Goal: Navigation & Orientation: Find specific page/section

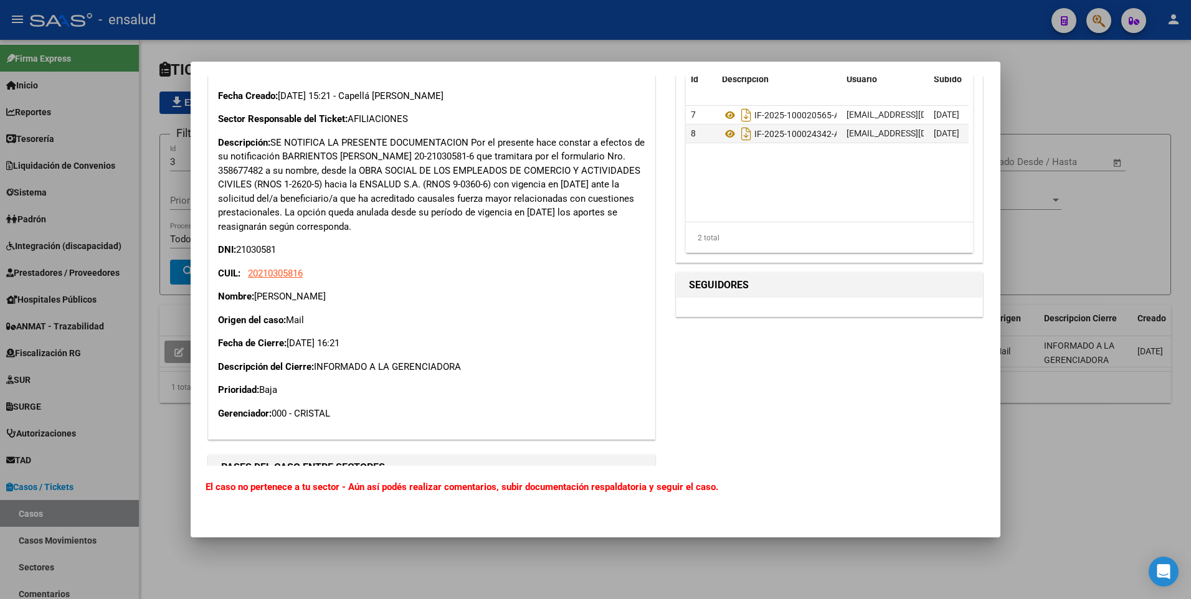
scroll to position [632, 0]
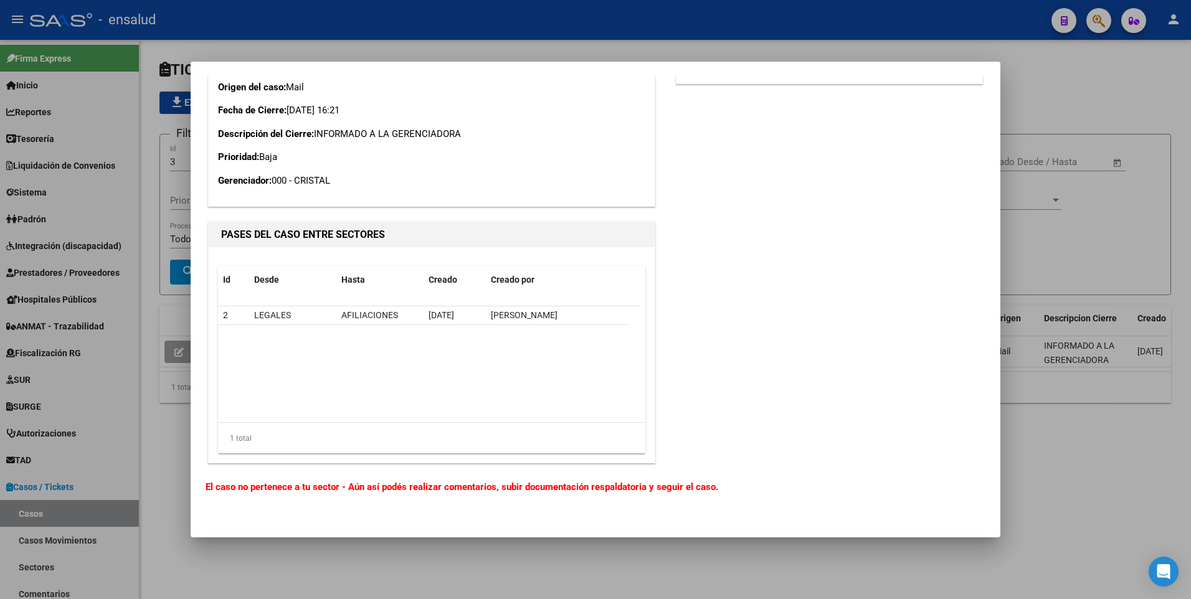
click at [387, 486] on b "El caso no pertenece a tu sector - Aún así podés realizar comentarios, subir do…" at bounding box center [462, 486] width 513 height 11
click at [1046, 479] on div at bounding box center [595, 299] width 1191 height 599
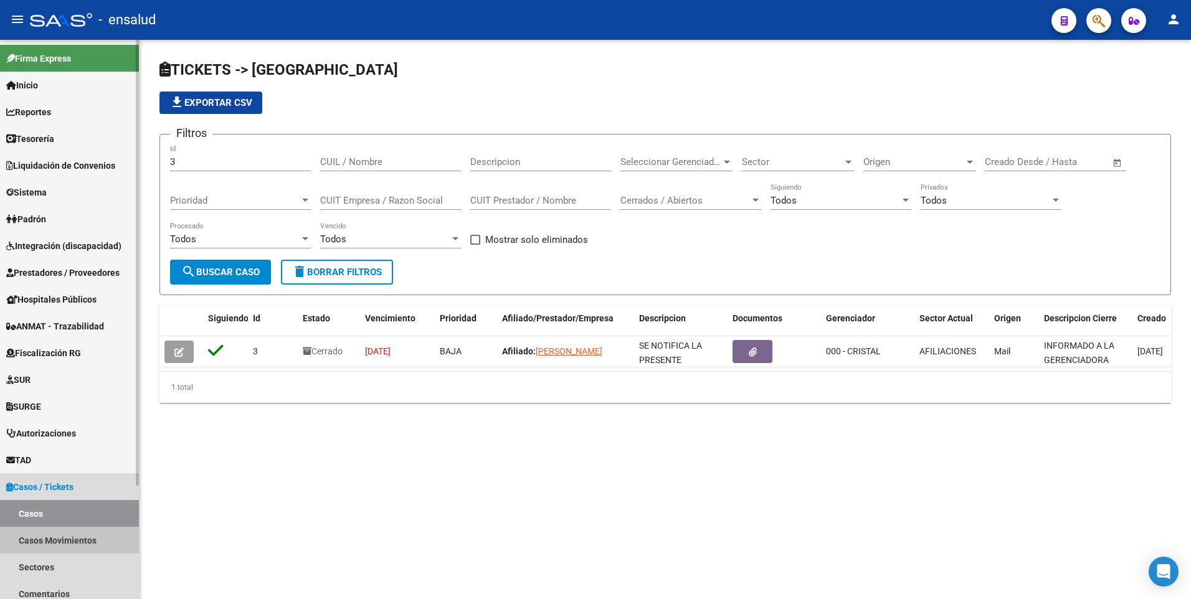
click at [46, 542] on link "Casos Movimientos" at bounding box center [69, 540] width 139 height 27
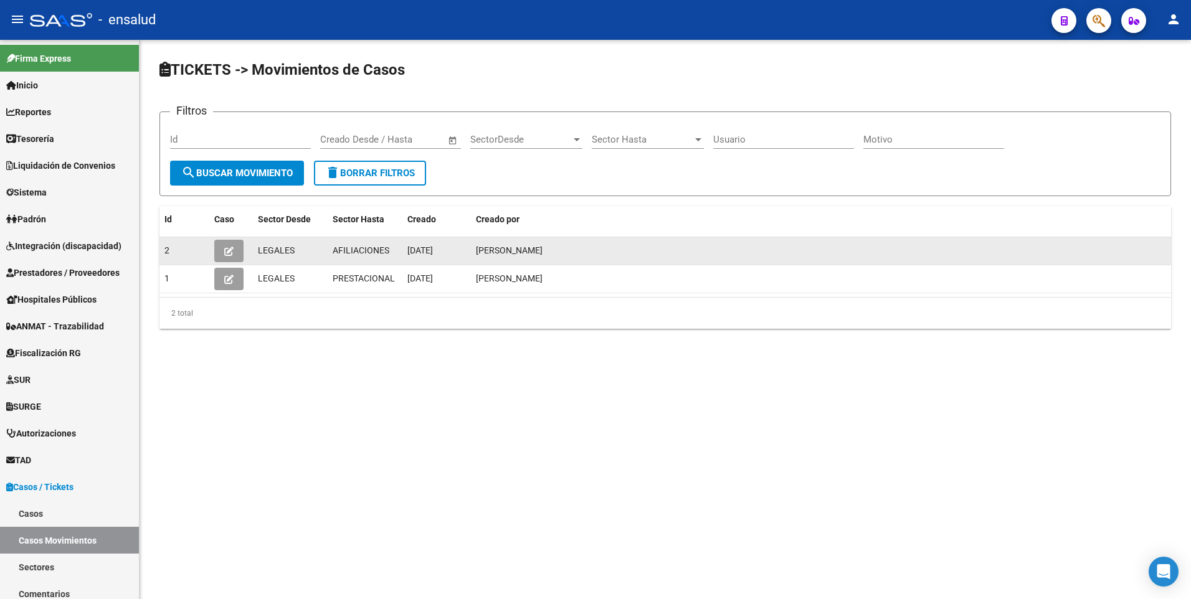
click at [232, 250] on icon "button" at bounding box center [228, 251] width 9 height 9
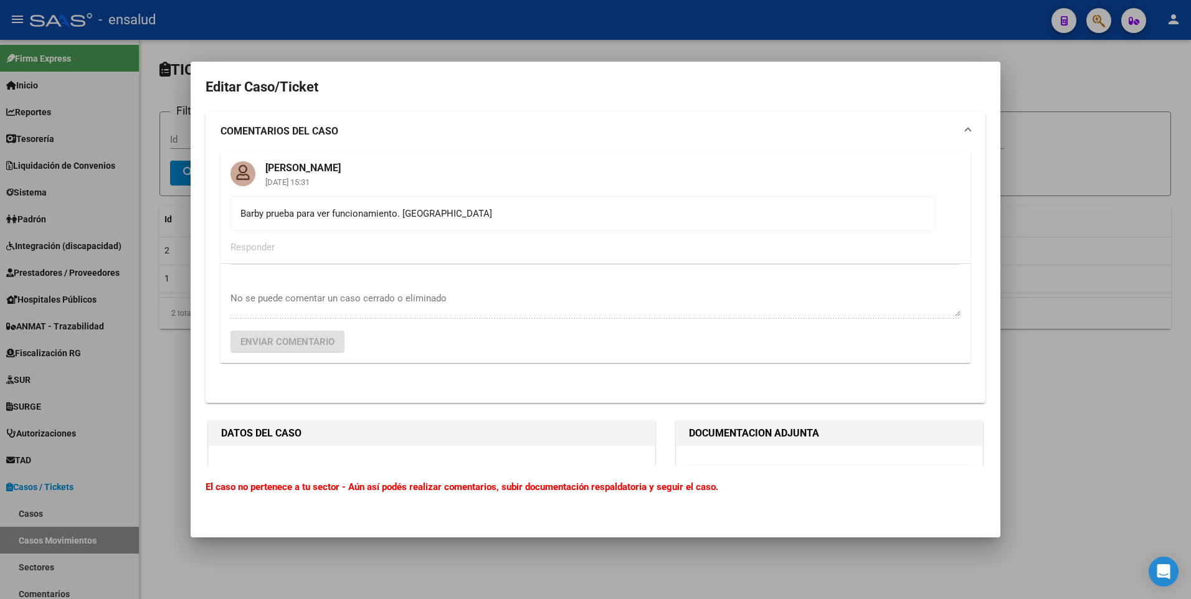
click at [1068, 102] on div at bounding box center [595, 299] width 1191 height 599
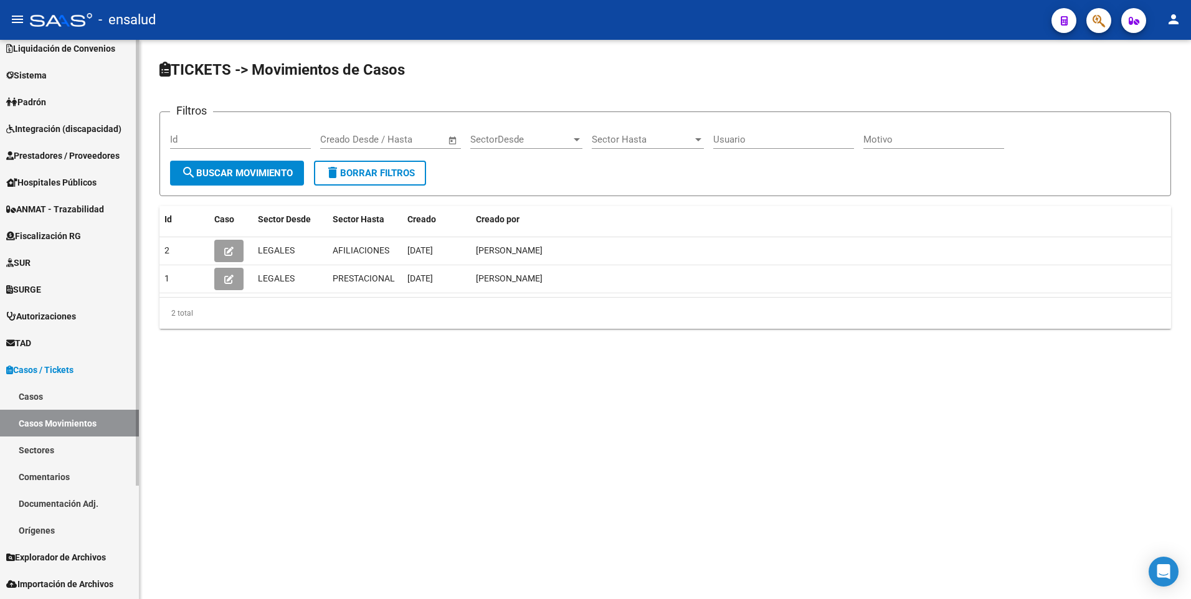
scroll to position [135, 0]
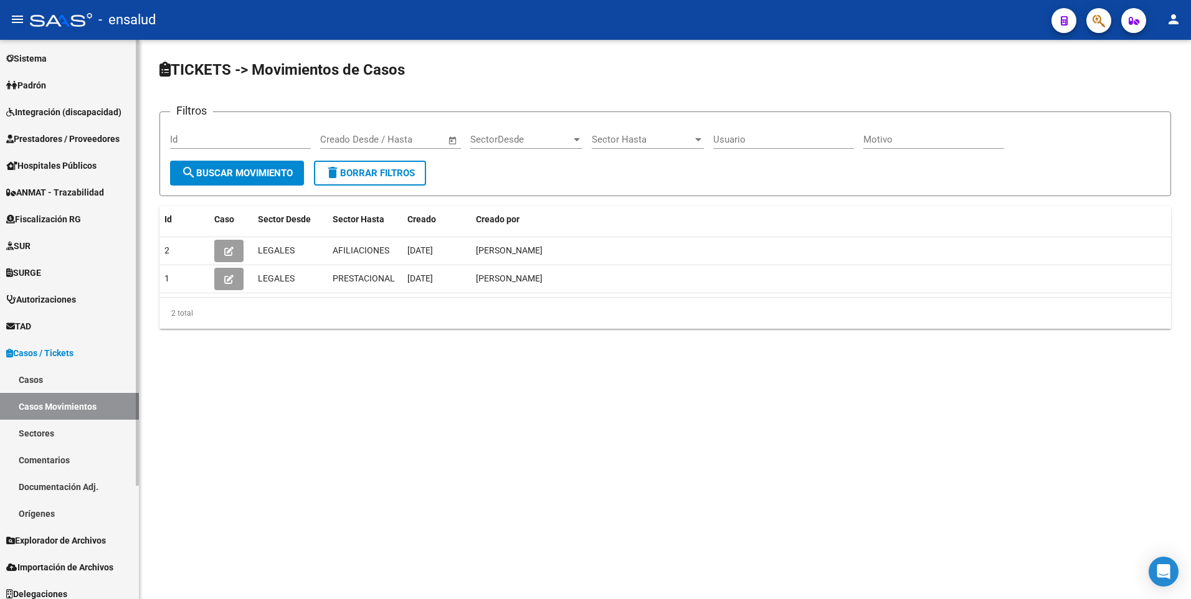
click at [115, 542] on div "Firma Express Inicio Calendario SSS Instructivos Contacto OS Reportes Tablero d…" at bounding box center [71, 256] width 142 height 701
click at [36, 456] on link "Comentarios" at bounding box center [69, 458] width 139 height 27
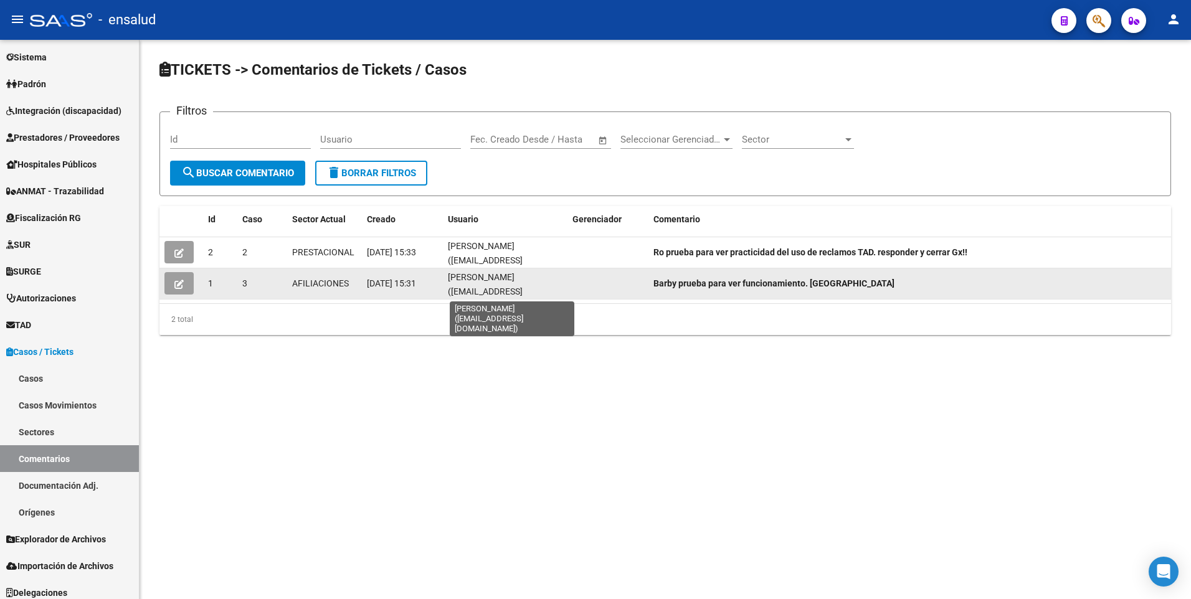
click at [459, 281] on span "[PERSON_NAME] ([EMAIL_ADDRESS][DOMAIN_NAME])" at bounding box center [485, 291] width 75 height 39
click at [594, 285] on datatable-body-cell at bounding box center [607, 283] width 81 height 31
click at [185, 285] on button "button" at bounding box center [178, 283] width 29 height 22
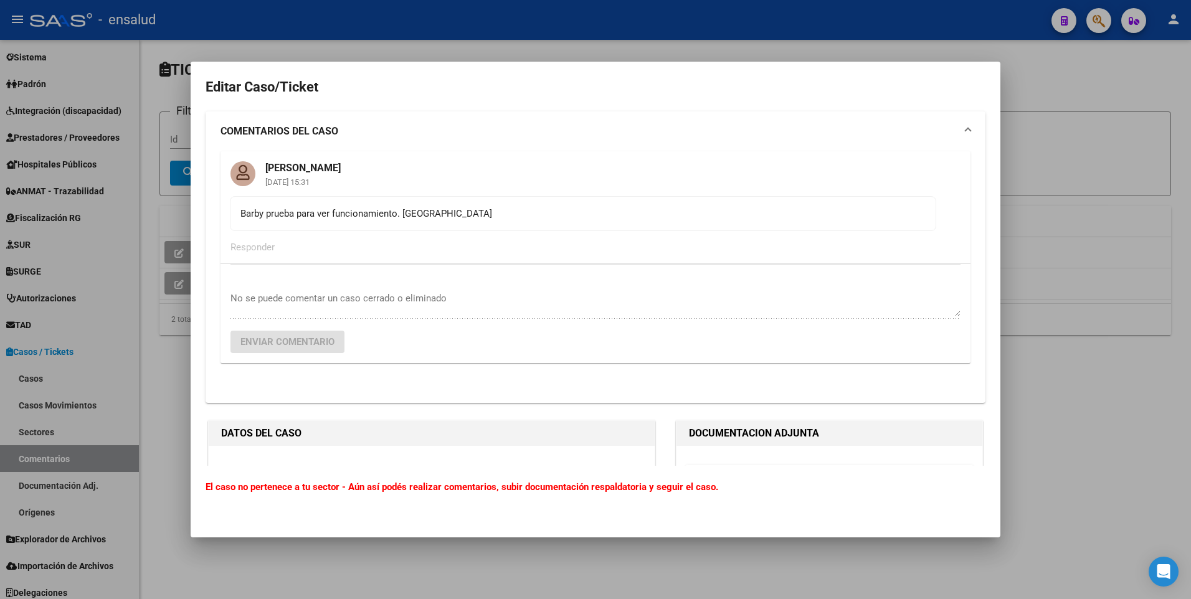
click at [1056, 123] on div at bounding box center [595, 299] width 1191 height 599
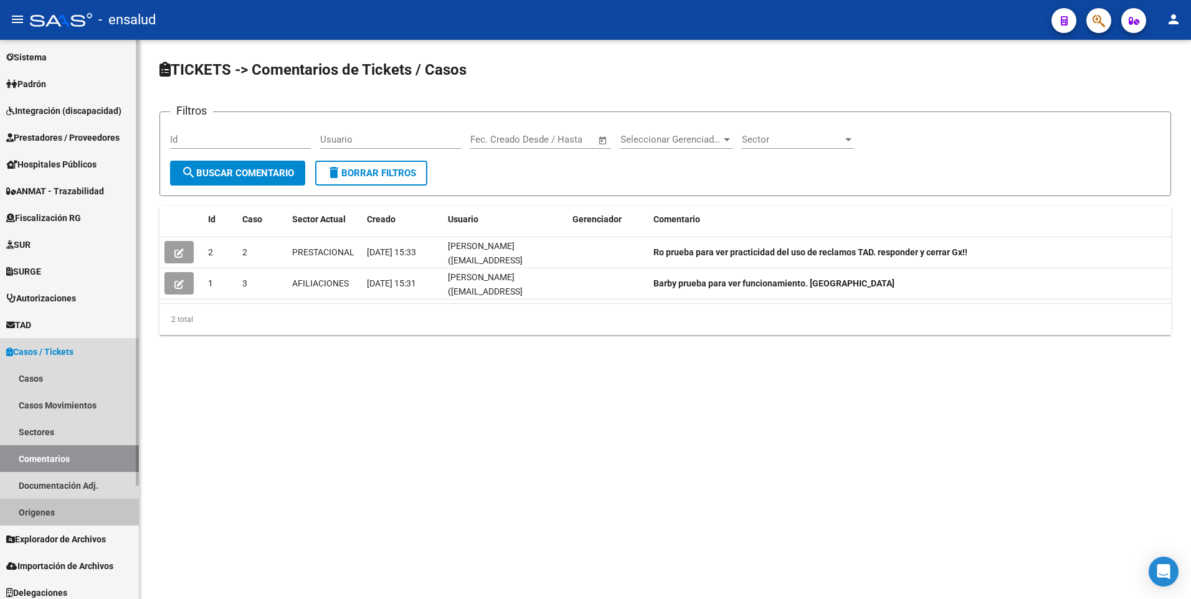
click at [40, 517] on link "Orígenes" at bounding box center [69, 512] width 139 height 27
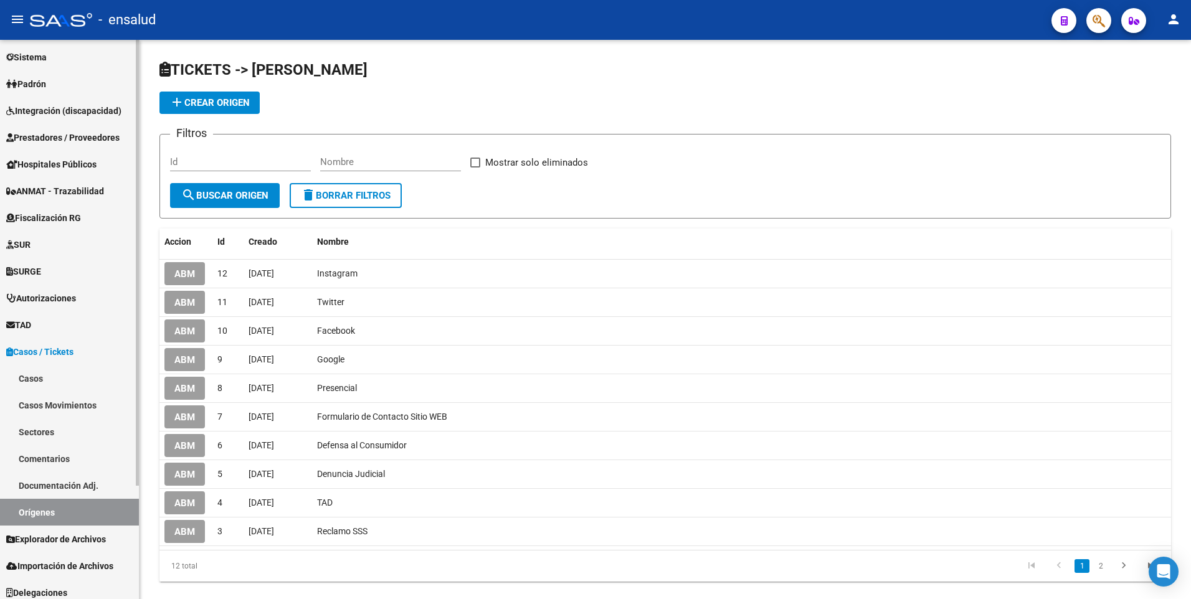
click at [54, 349] on span "Casos / Tickets" at bounding box center [39, 352] width 67 height 14
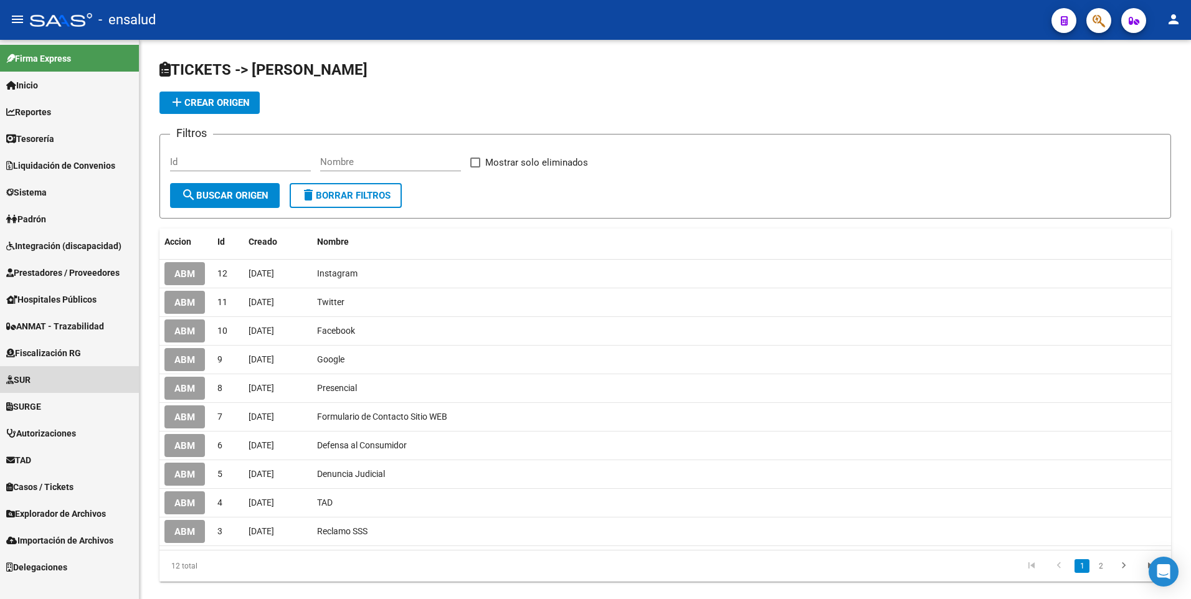
click at [31, 377] on span "SUR" at bounding box center [18, 380] width 24 height 14
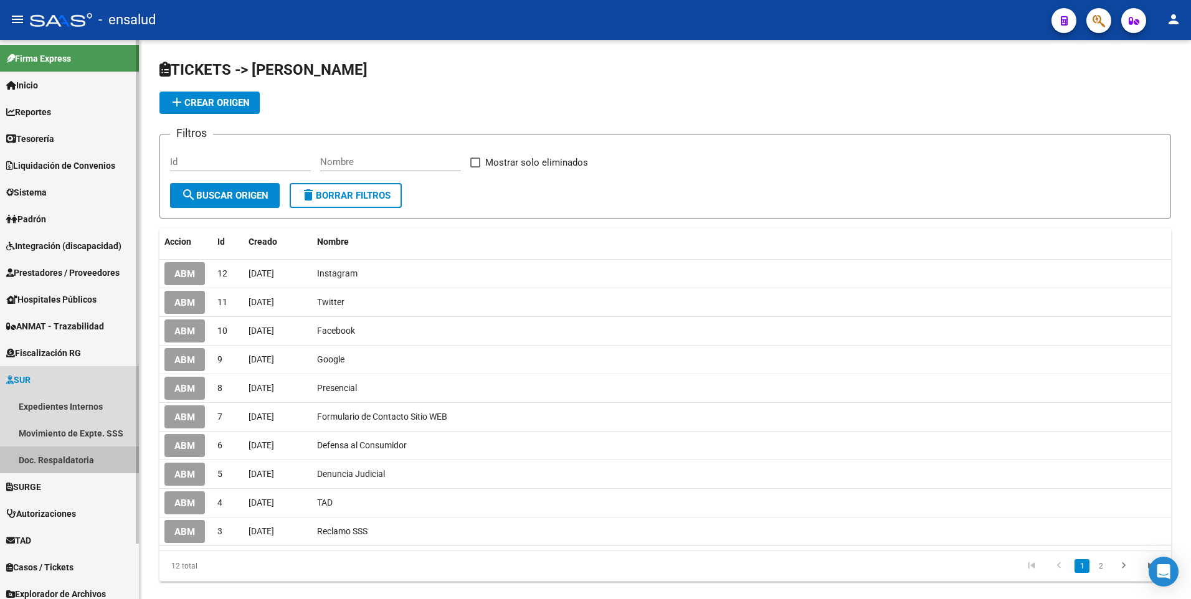
click at [69, 455] on link "Doc. Respaldatoria" at bounding box center [69, 460] width 139 height 27
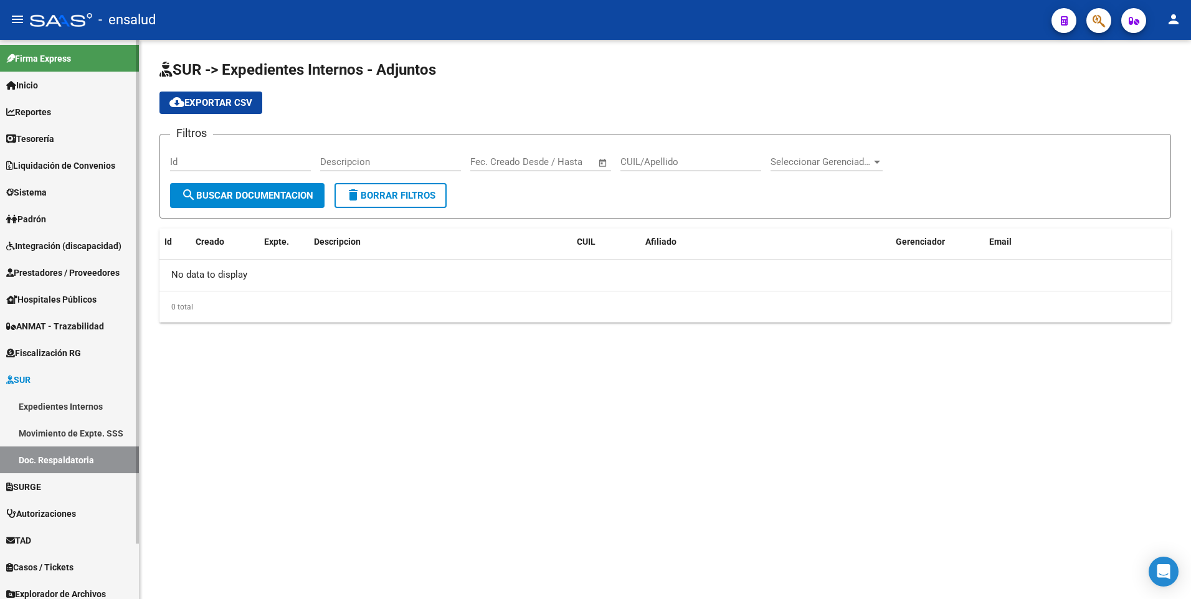
click at [26, 379] on span "SUR" at bounding box center [18, 380] width 24 height 14
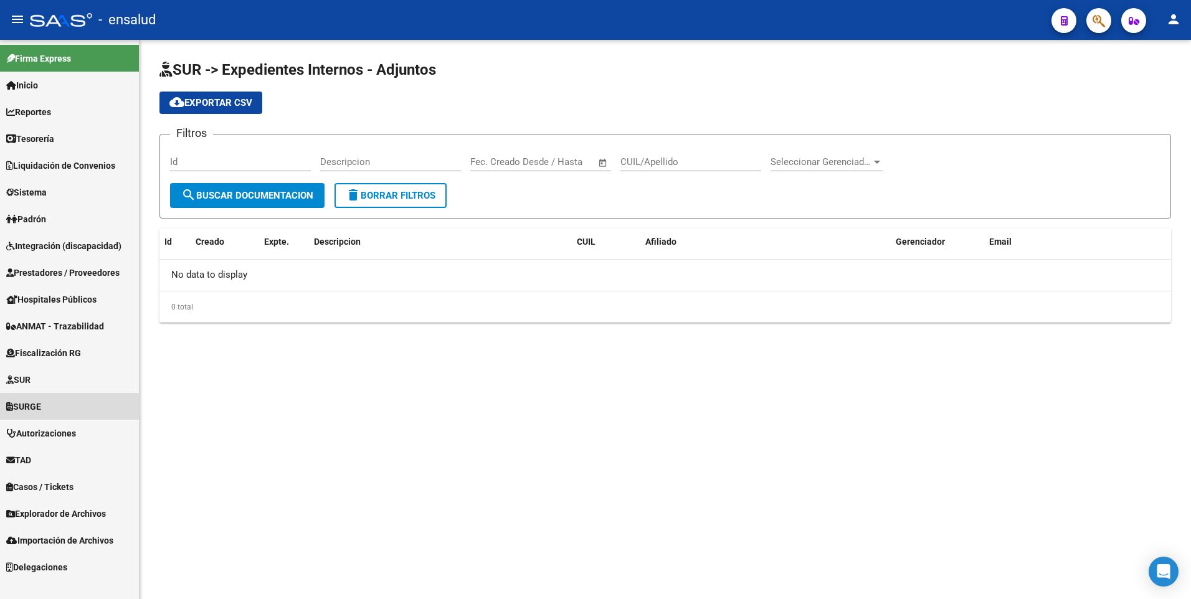
click at [36, 410] on span "SURGE" at bounding box center [23, 407] width 35 height 14
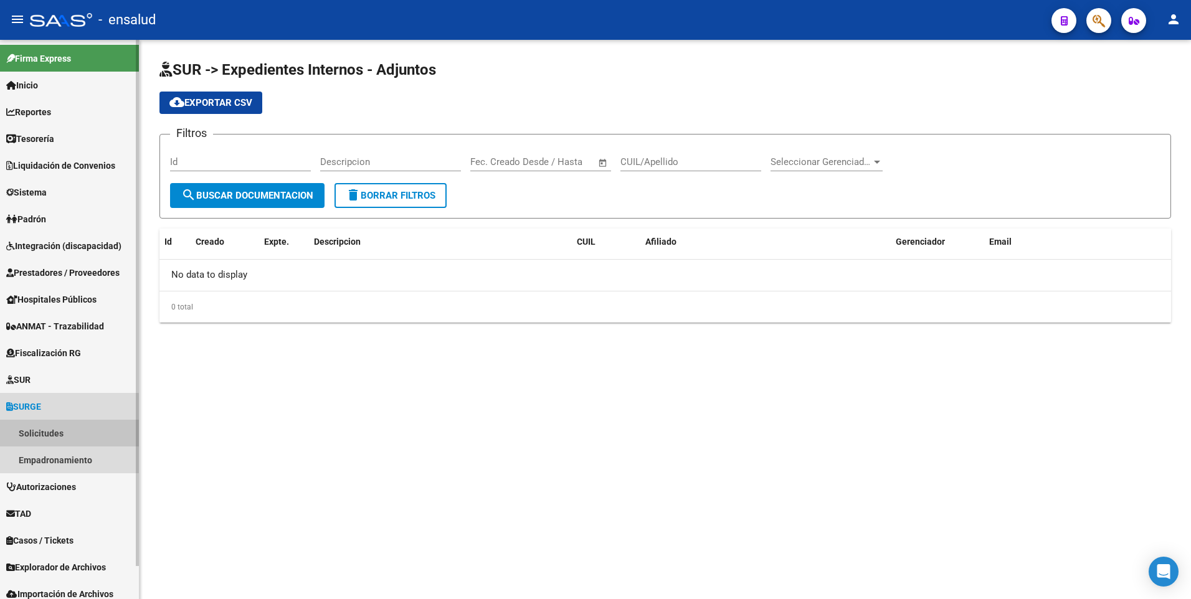
click at [46, 440] on link "Solicitudes" at bounding box center [69, 433] width 139 height 27
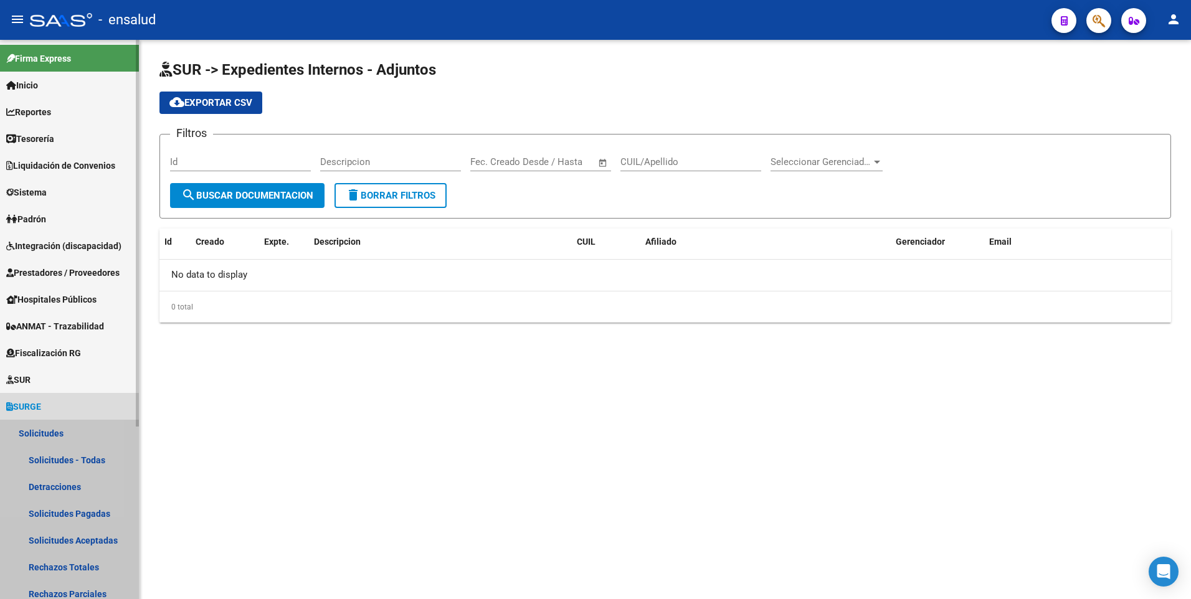
click at [47, 440] on link "Solicitudes" at bounding box center [69, 433] width 139 height 27
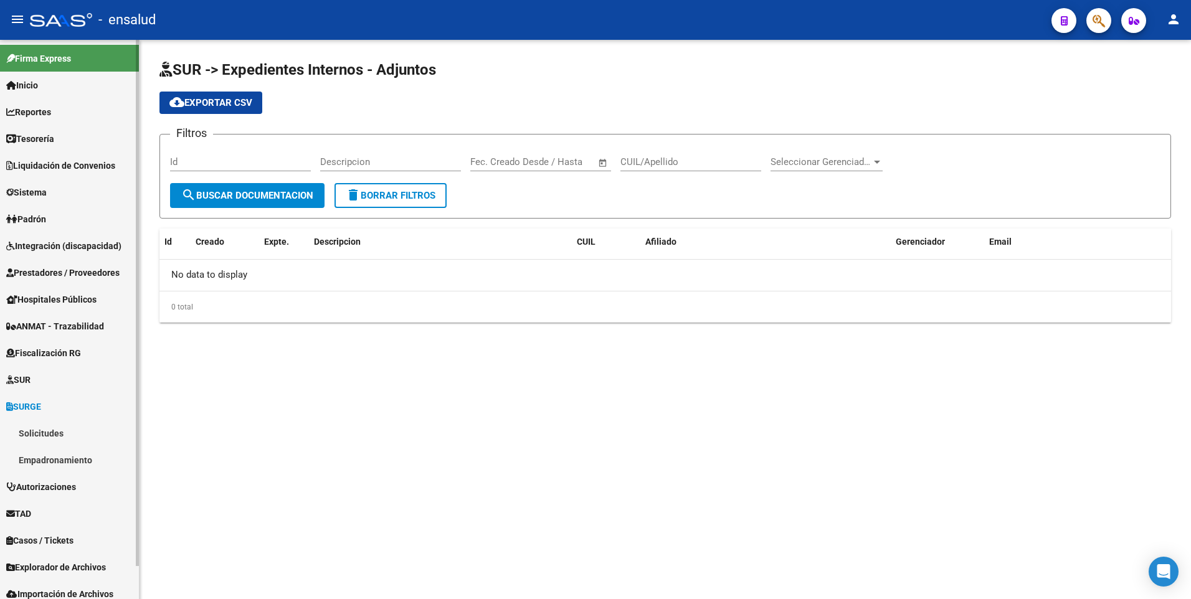
click at [30, 404] on span "SURGE" at bounding box center [23, 407] width 35 height 14
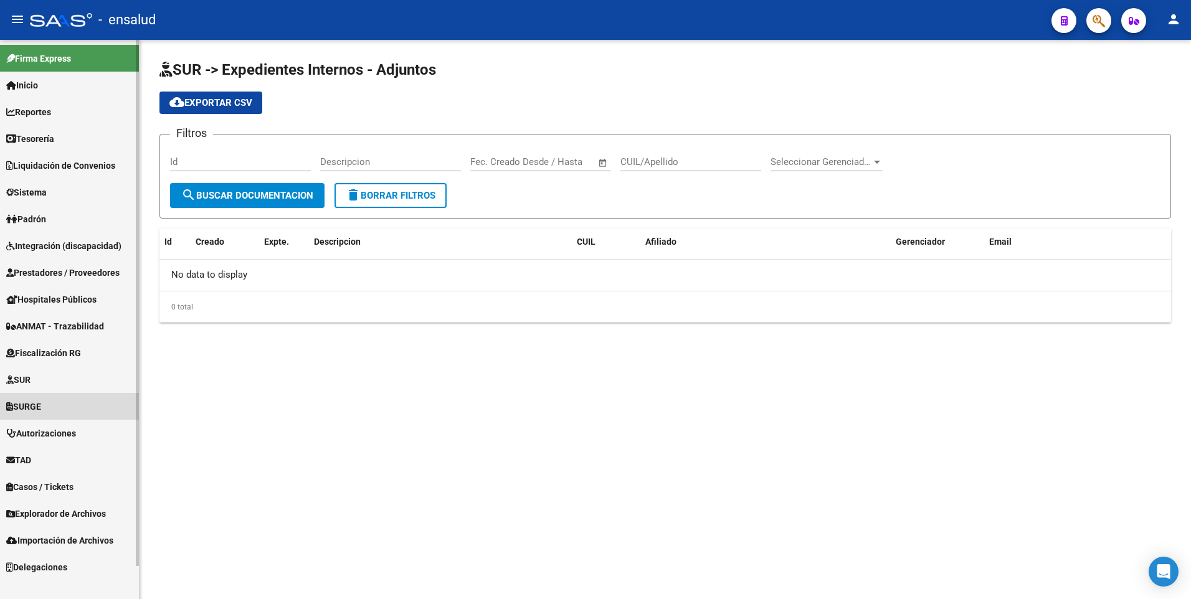
click at [29, 404] on span "SURGE" at bounding box center [23, 407] width 35 height 14
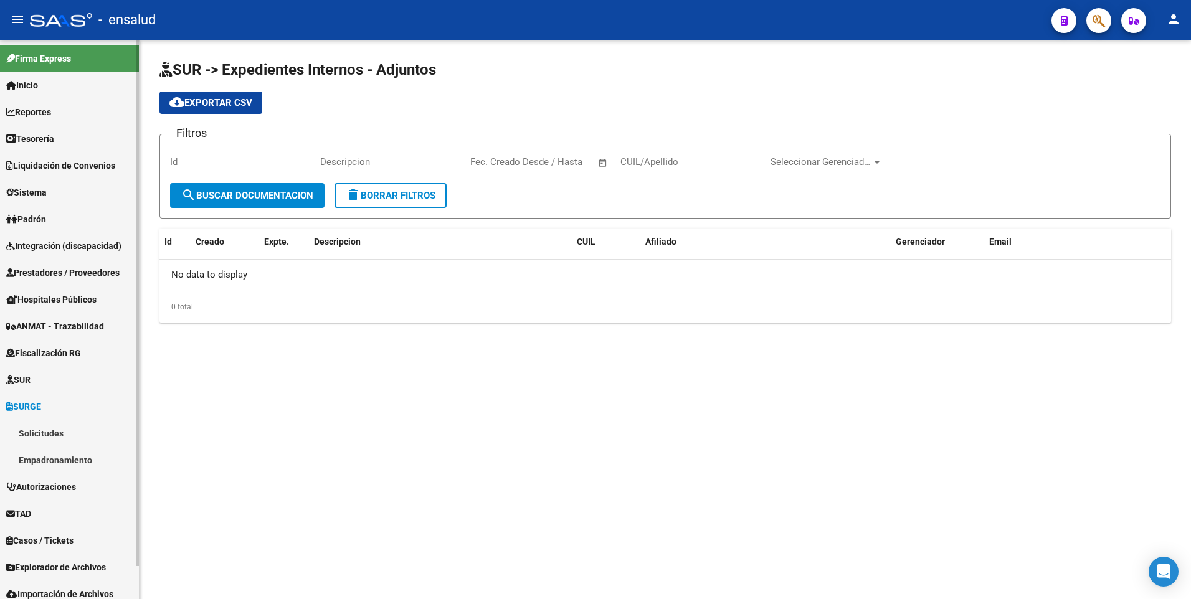
click at [42, 433] on link "Solicitudes" at bounding box center [69, 433] width 139 height 27
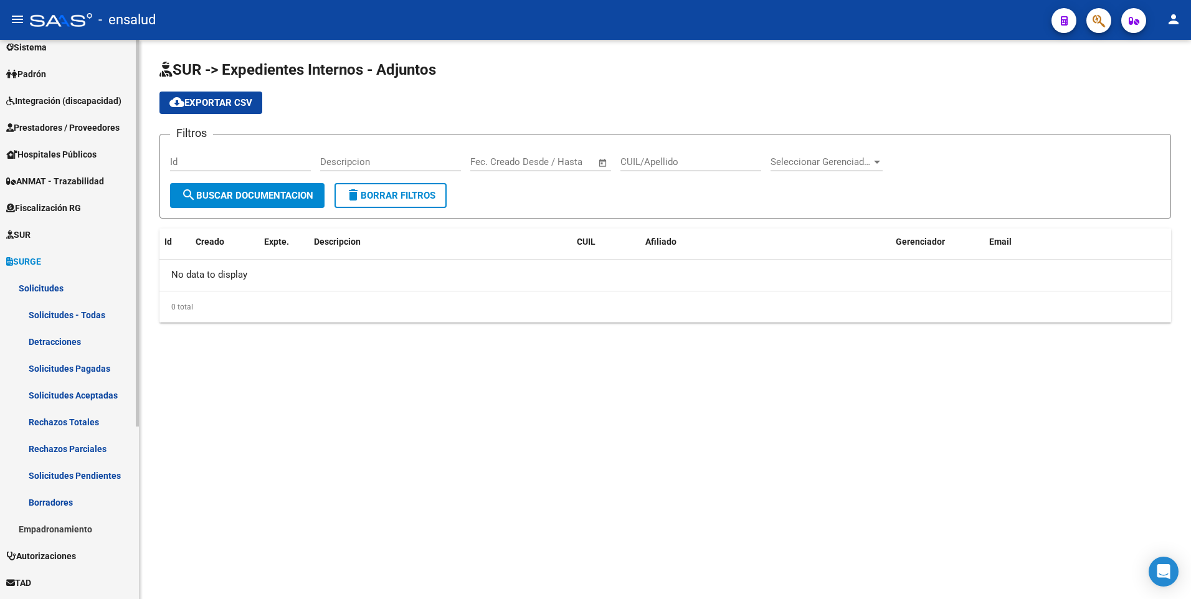
scroll to position [146, 0]
click at [125, 500] on div "Firma Express Inicio Calendario SSS Instructivos Contacto OS Reportes Tablero d…" at bounding box center [71, 298] width 142 height 808
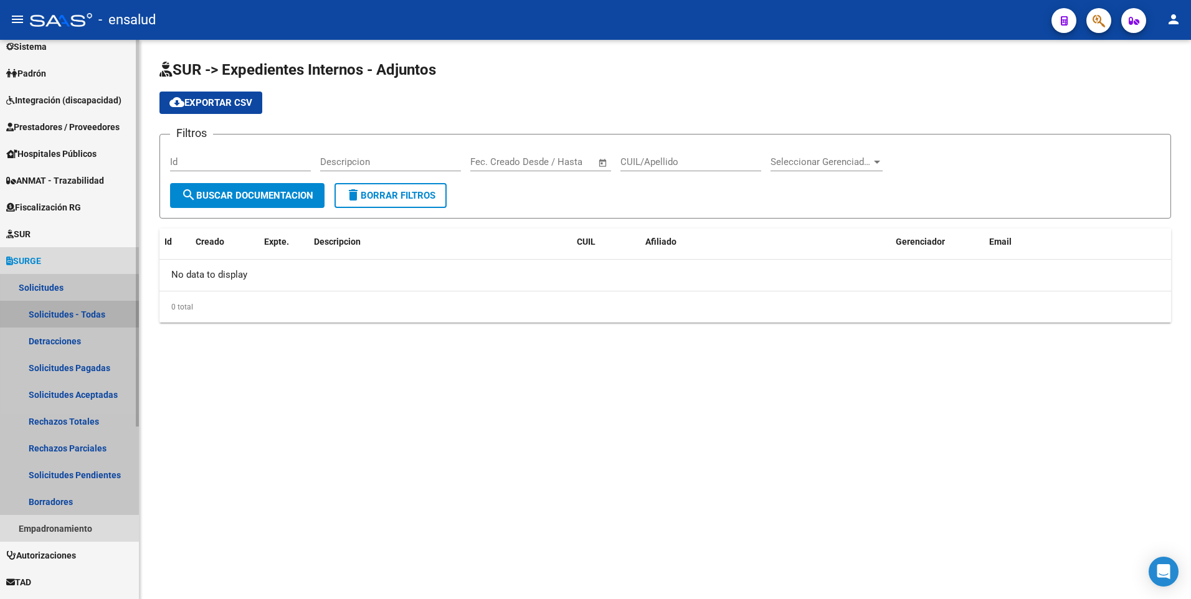
click at [59, 314] on link "Solicitudes - Todas" at bounding box center [69, 314] width 139 height 27
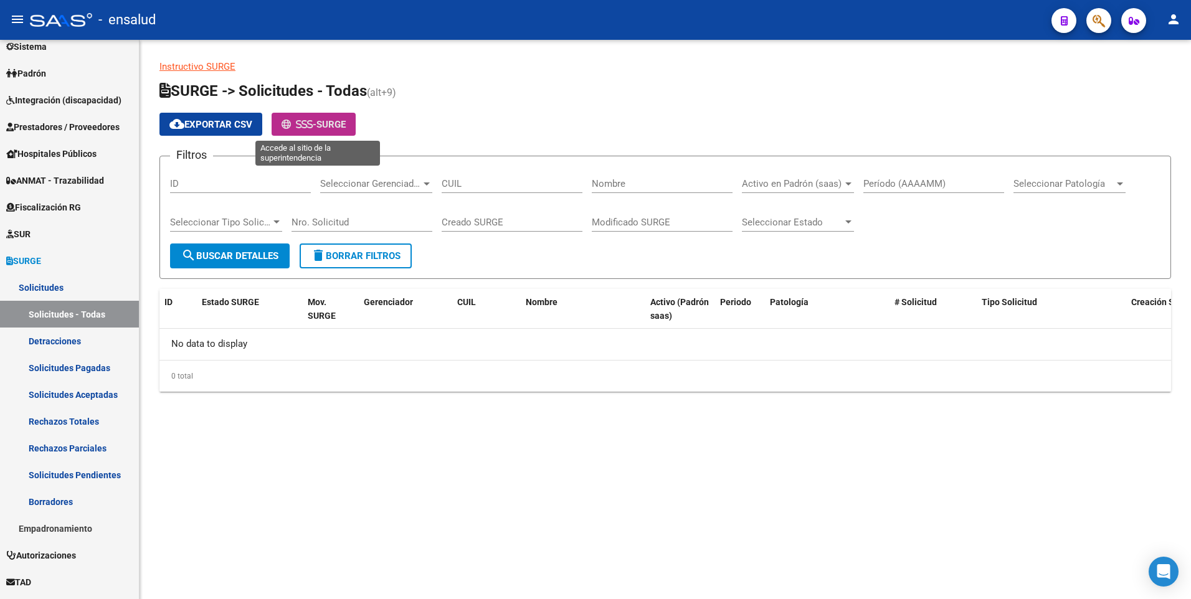
click at [335, 130] on span "SURGE" at bounding box center [330, 124] width 29 height 11
click at [44, 347] on link "Detracciones" at bounding box center [69, 341] width 139 height 27
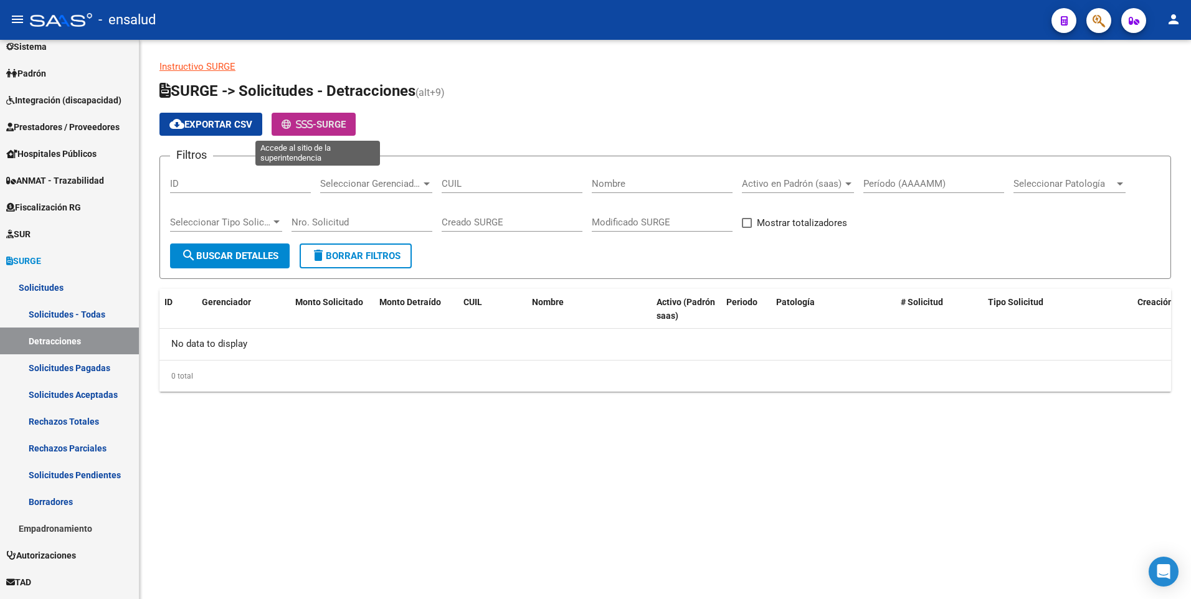
click at [323, 133] on button "- SURGE" at bounding box center [314, 124] width 84 height 23
click at [56, 501] on link "Borradores" at bounding box center [69, 501] width 139 height 27
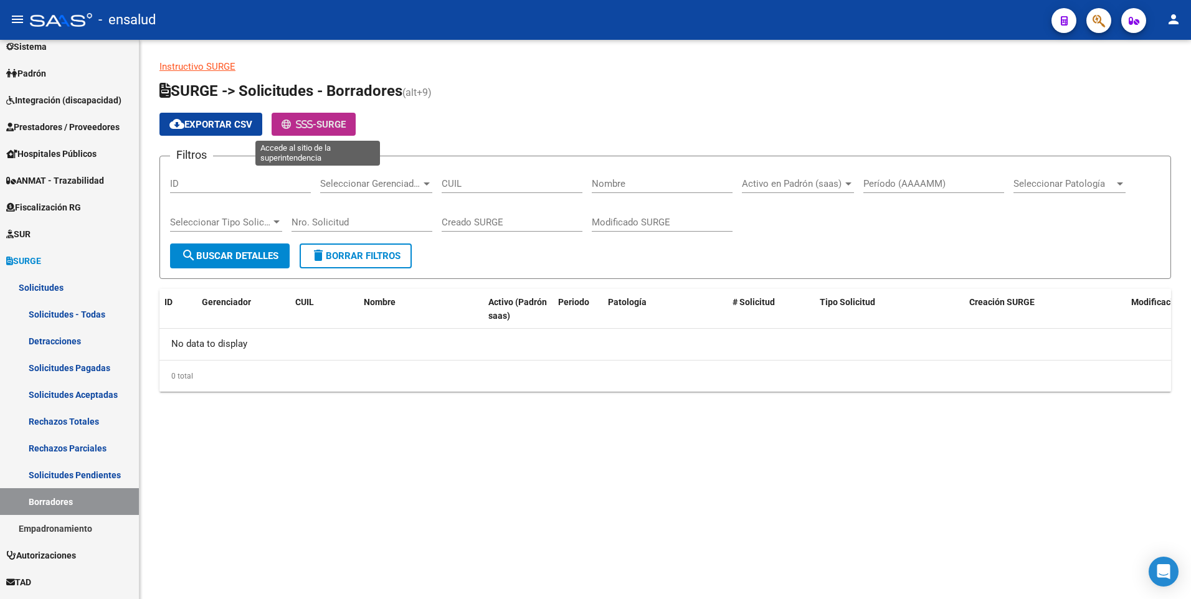
click at [305, 118] on button "- SURGE" at bounding box center [314, 124] width 84 height 23
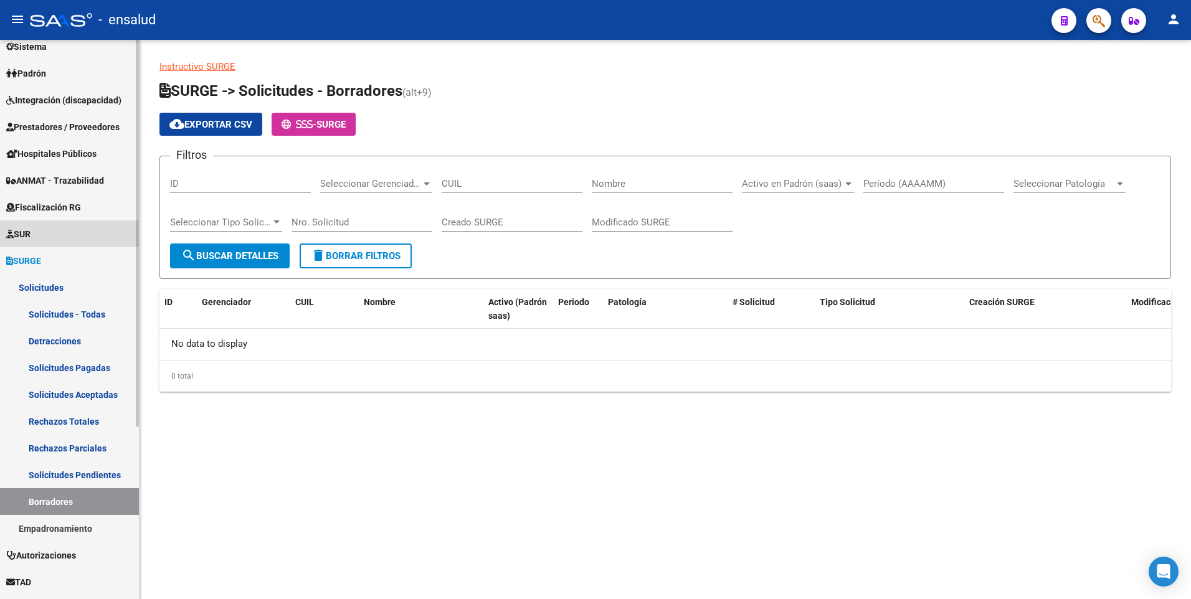
click at [31, 232] on span "SUR" at bounding box center [18, 234] width 24 height 14
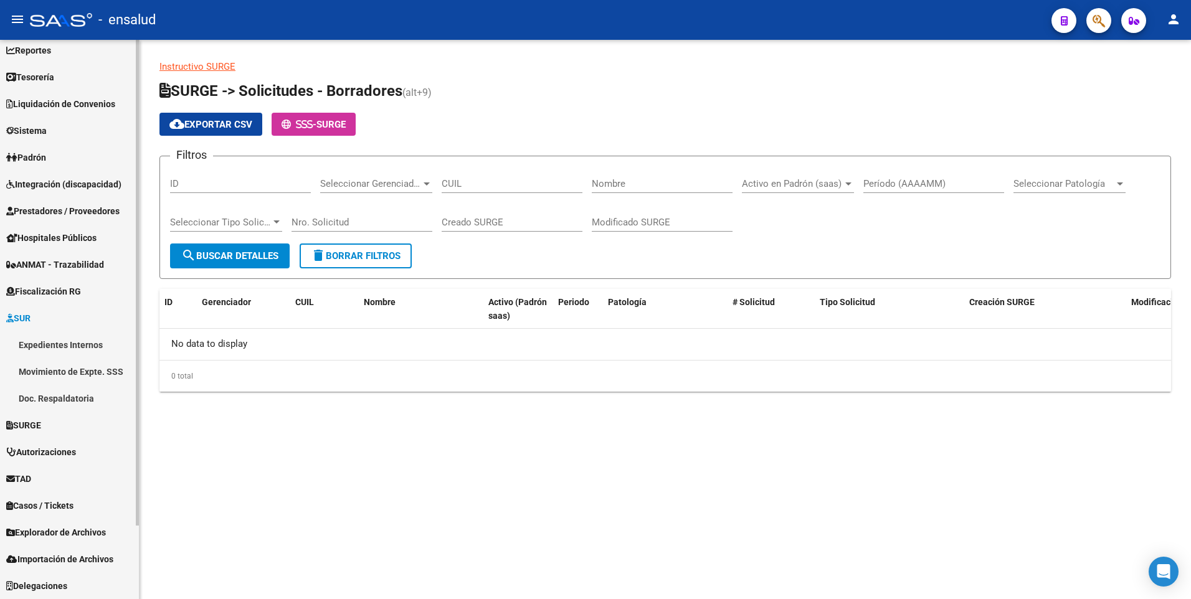
scroll to position [62, 0]
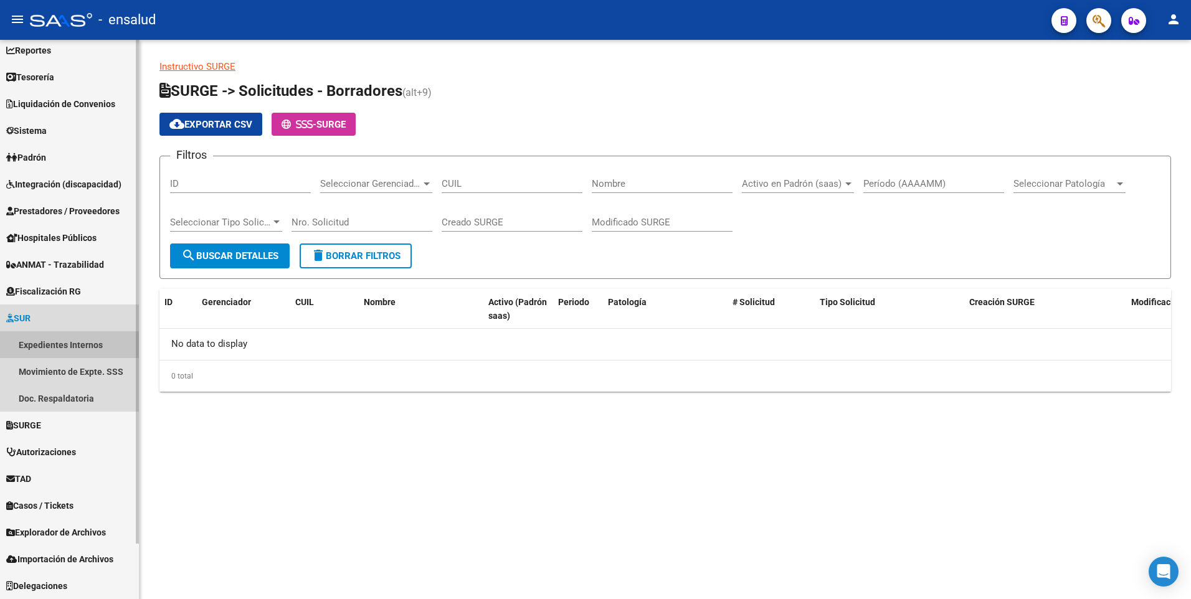
click at [69, 339] on link "Expedientes Internos" at bounding box center [69, 344] width 139 height 27
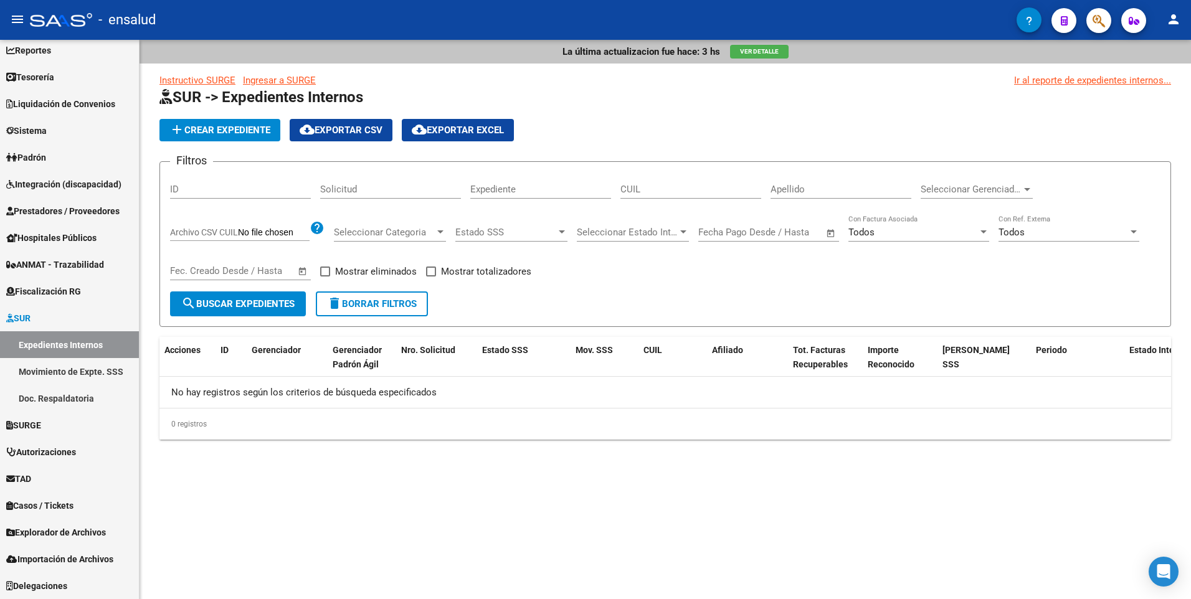
click at [214, 79] on link "Instructivo SURGE" at bounding box center [197, 80] width 76 height 11
click at [243, 77] on link "Ingresar a SURGE" at bounding box center [279, 80] width 73 height 11
click at [39, 155] on span "Padrón" at bounding box center [26, 158] width 40 height 14
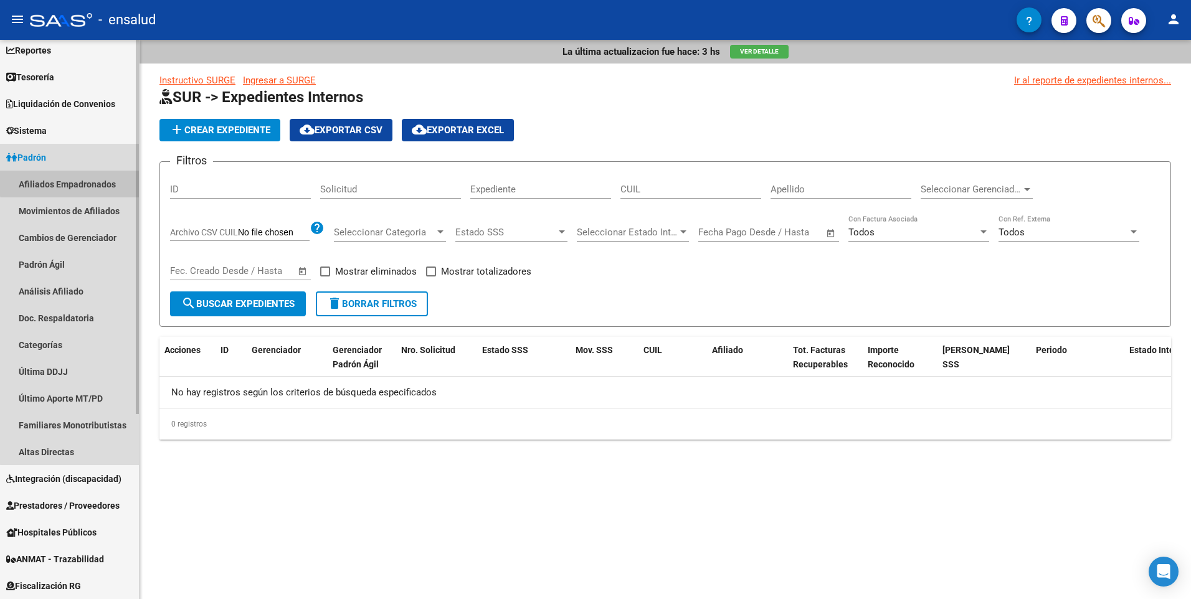
click at [85, 182] on link "Afiliados Empadronados" at bounding box center [69, 184] width 139 height 27
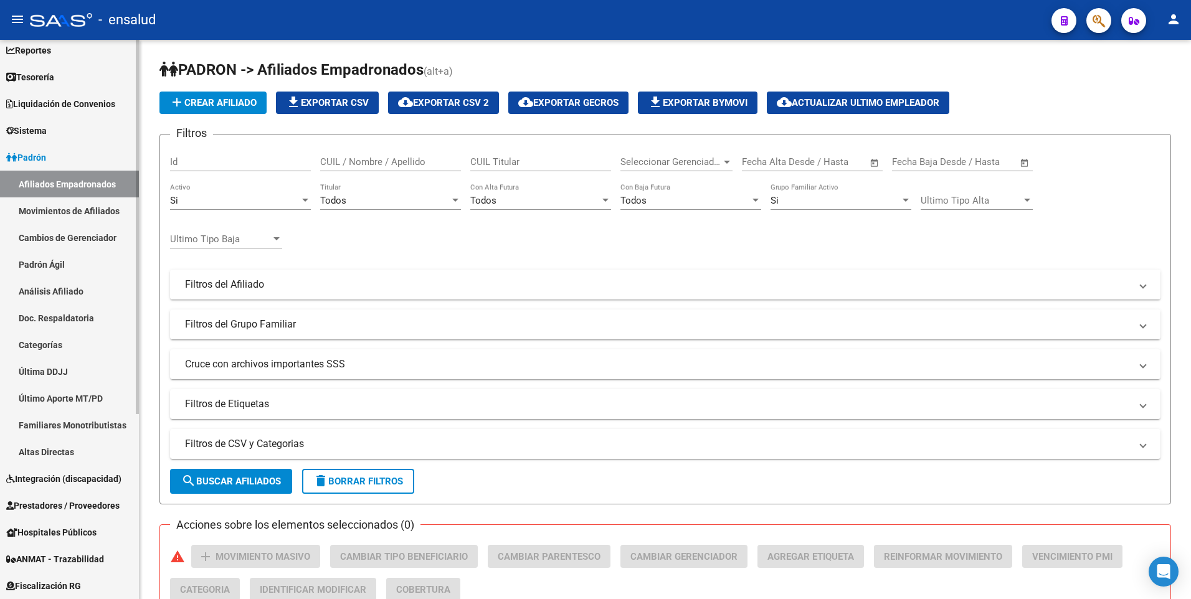
click at [47, 207] on link "Movimientos de Afiliados" at bounding box center [69, 210] width 139 height 27
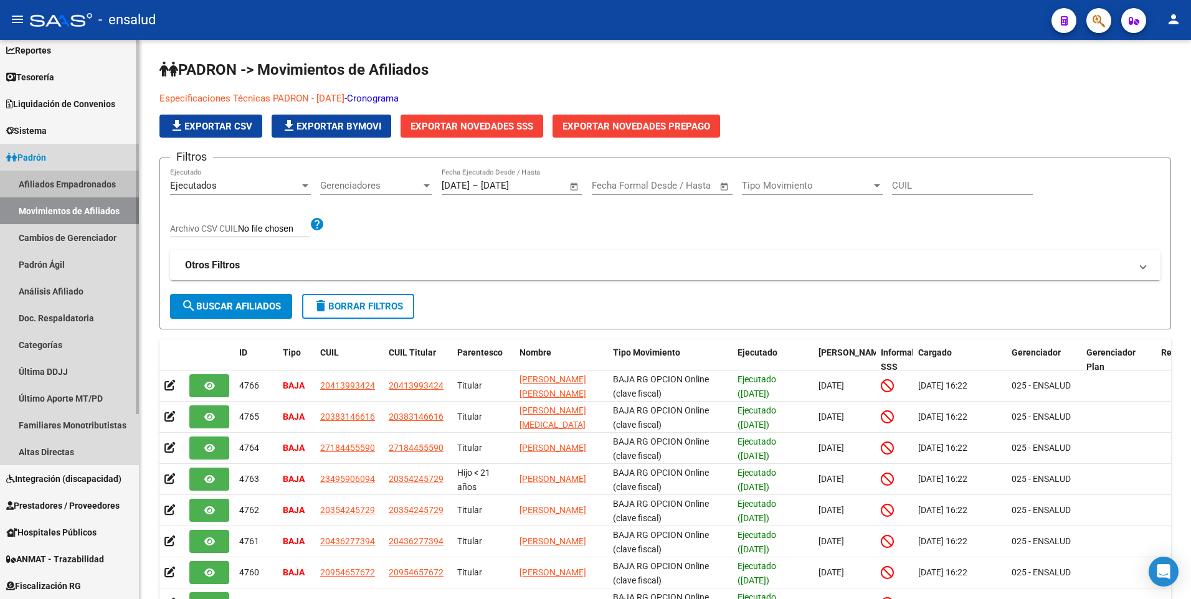
click at [38, 182] on link "Afiliados Empadronados" at bounding box center [69, 184] width 139 height 27
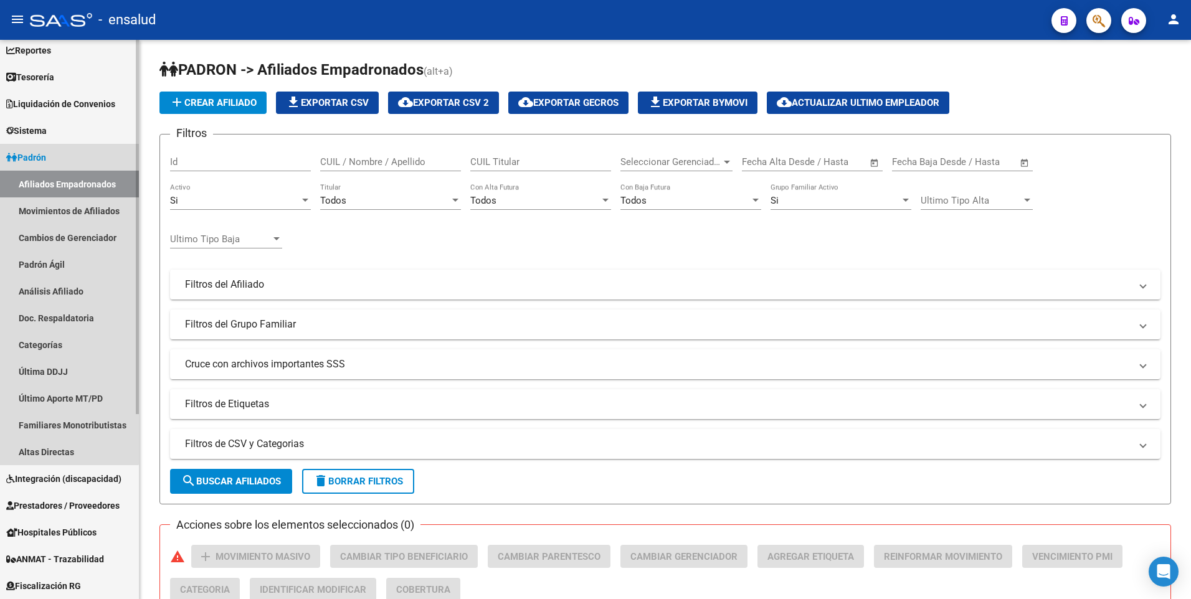
click at [24, 157] on span "Padrón" at bounding box center [26, 158] width 40 height 14
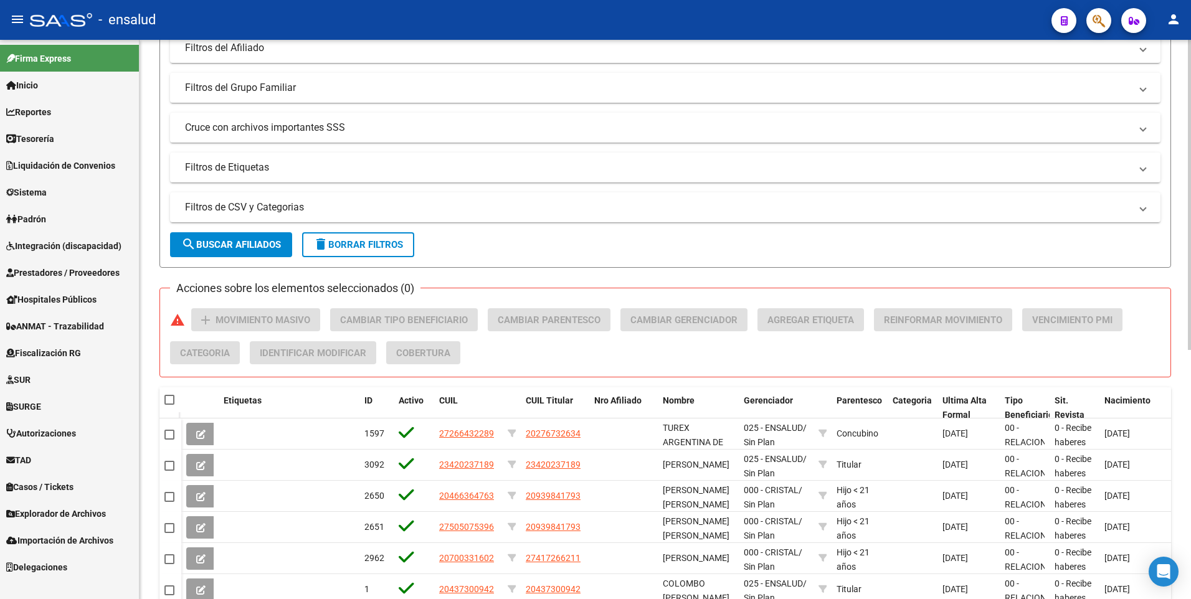
scroll to position [448, 0]
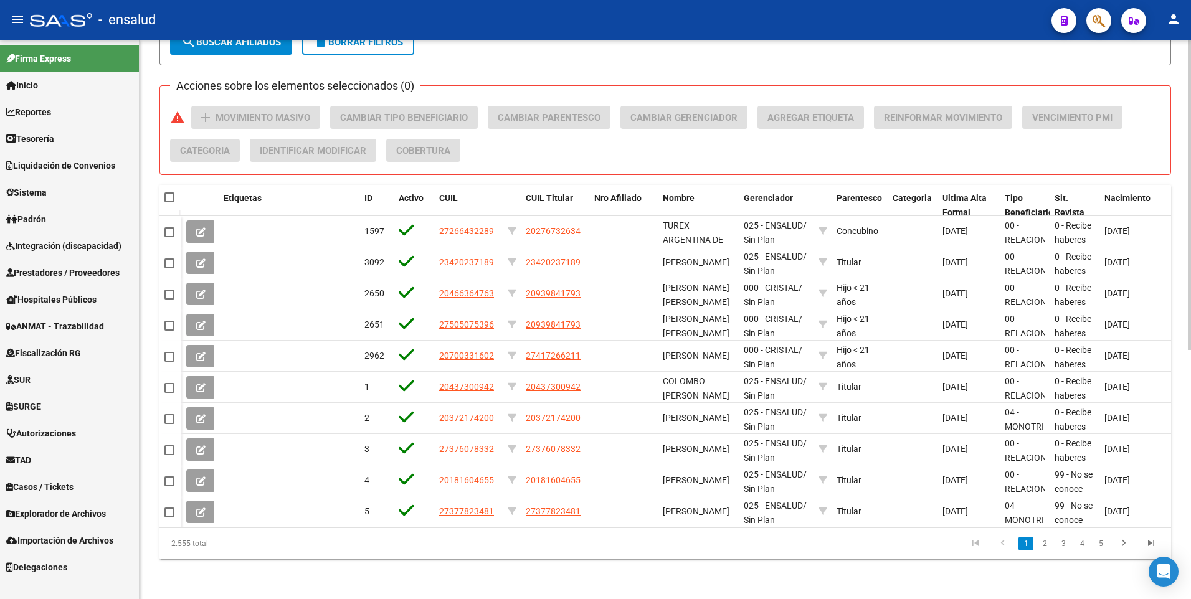
click at [1183, 381] on div "PADRON -> Afiliados Empadronados (alt+a) add Crear Afiliado file_download Expor…" at bounding box center [666, 100] width 1054 height 998
